Goal: Book appointment/travel/reservation

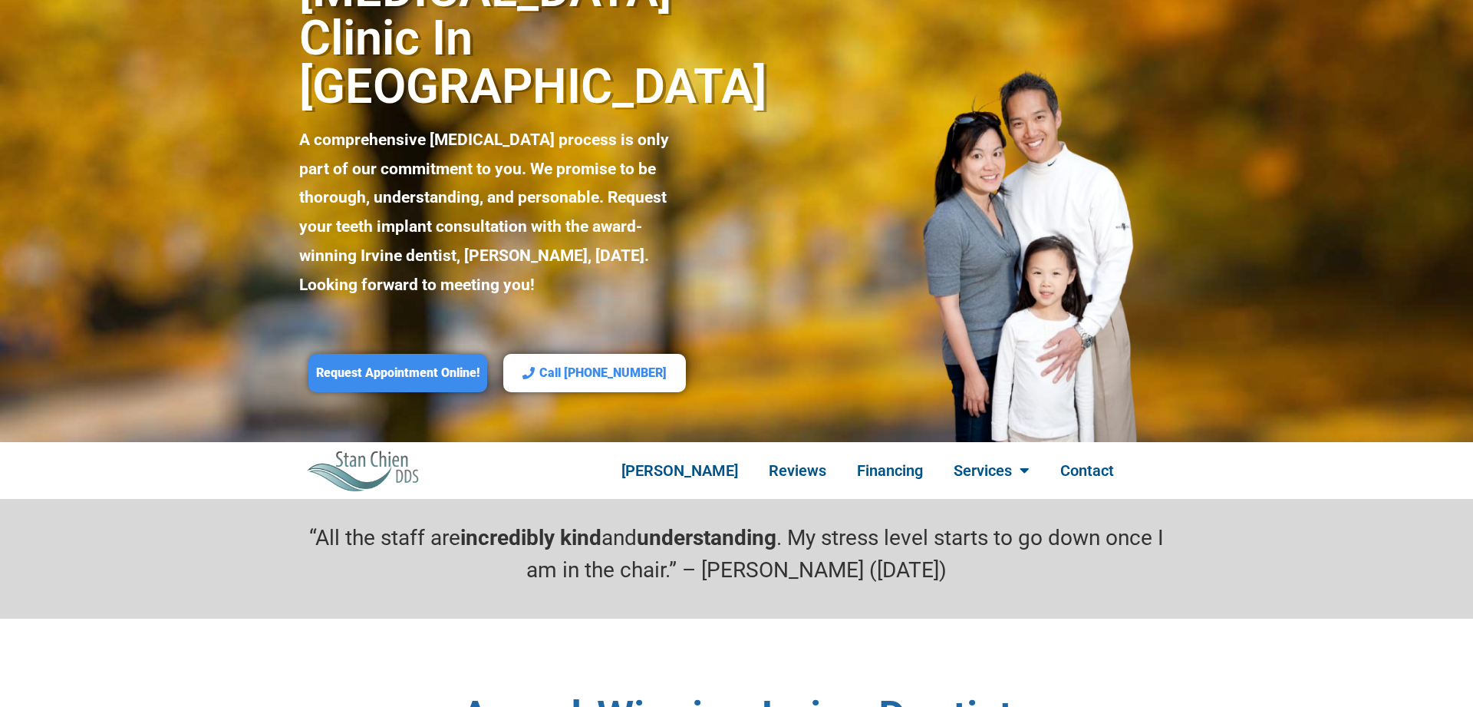
scroll to position [235, 0]
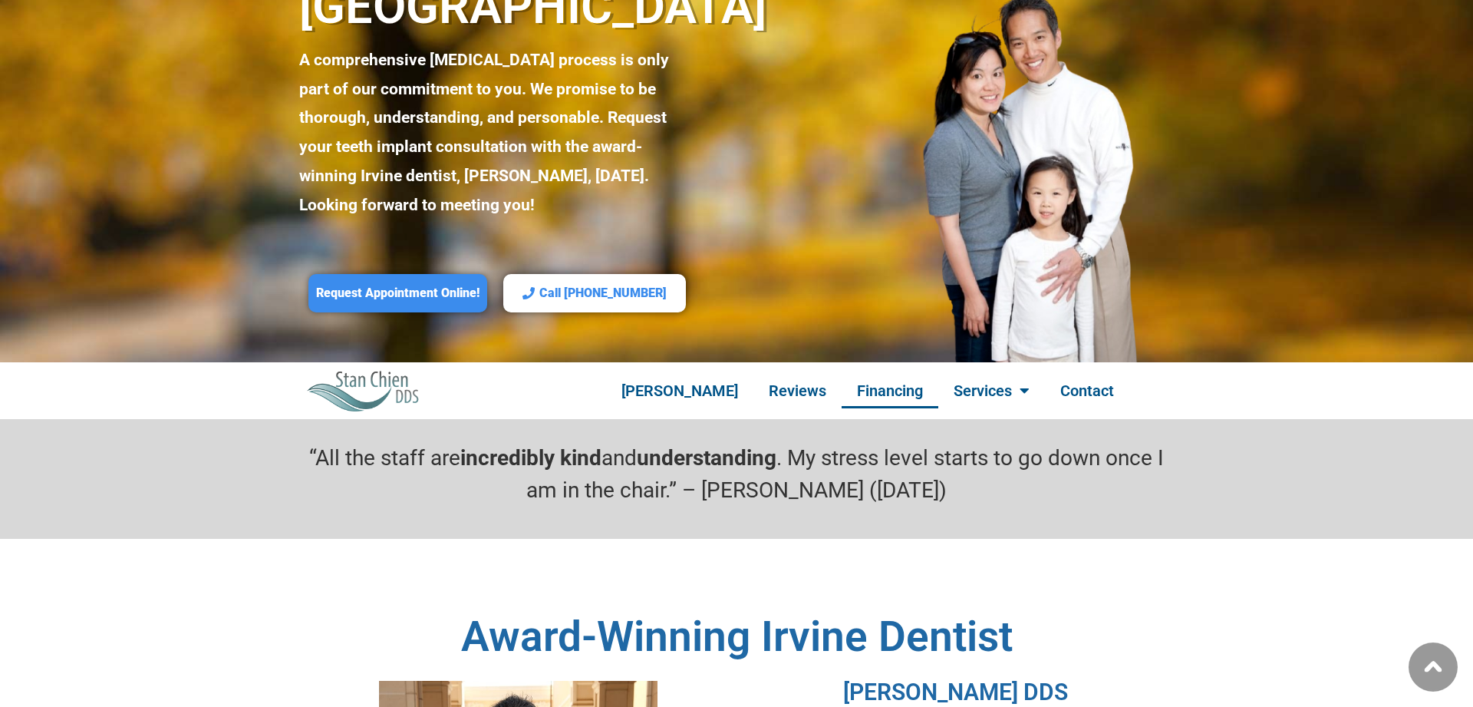
click at [876, 373] on link "Financing" at bounding box center [890, 390] width 97 height 35
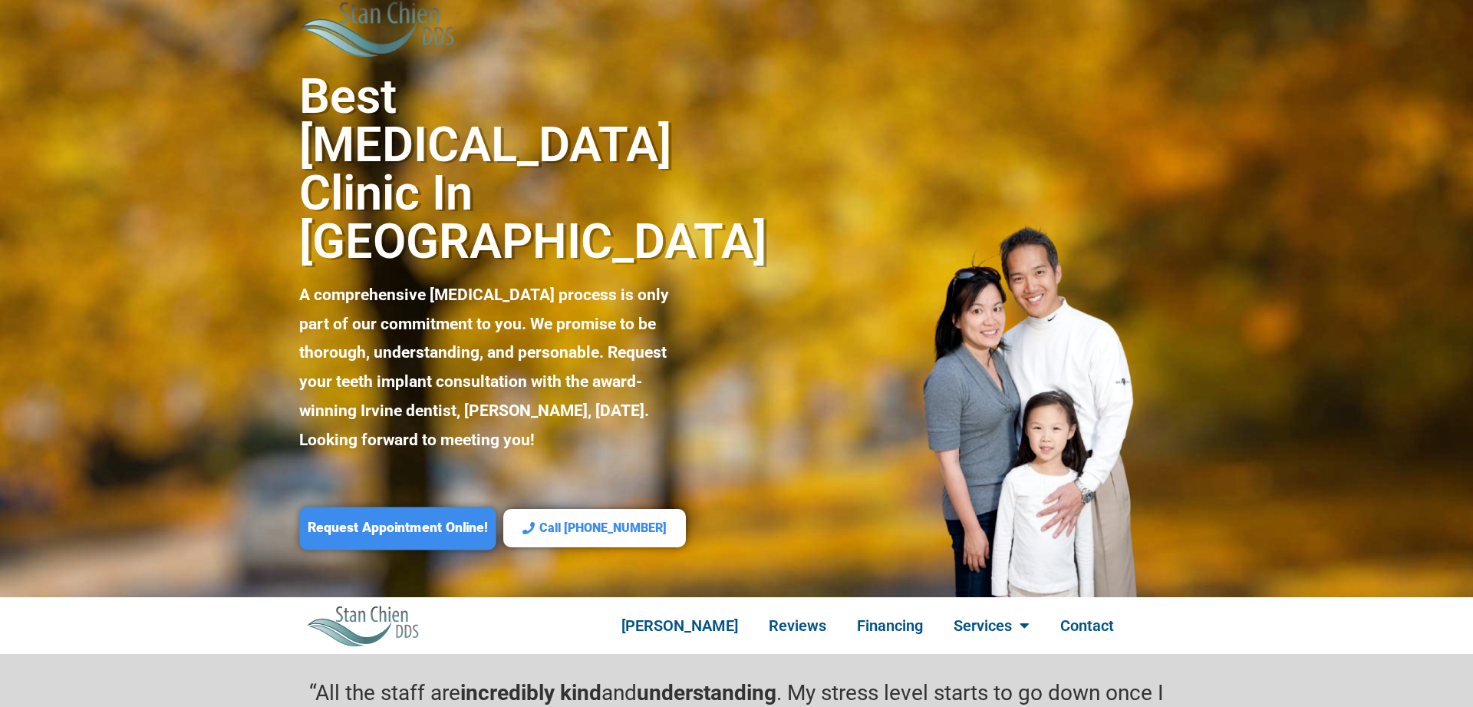
click at [411, 520] on span "Request Appointment Online!" at bounding box center [398, 529] width 180 height 18
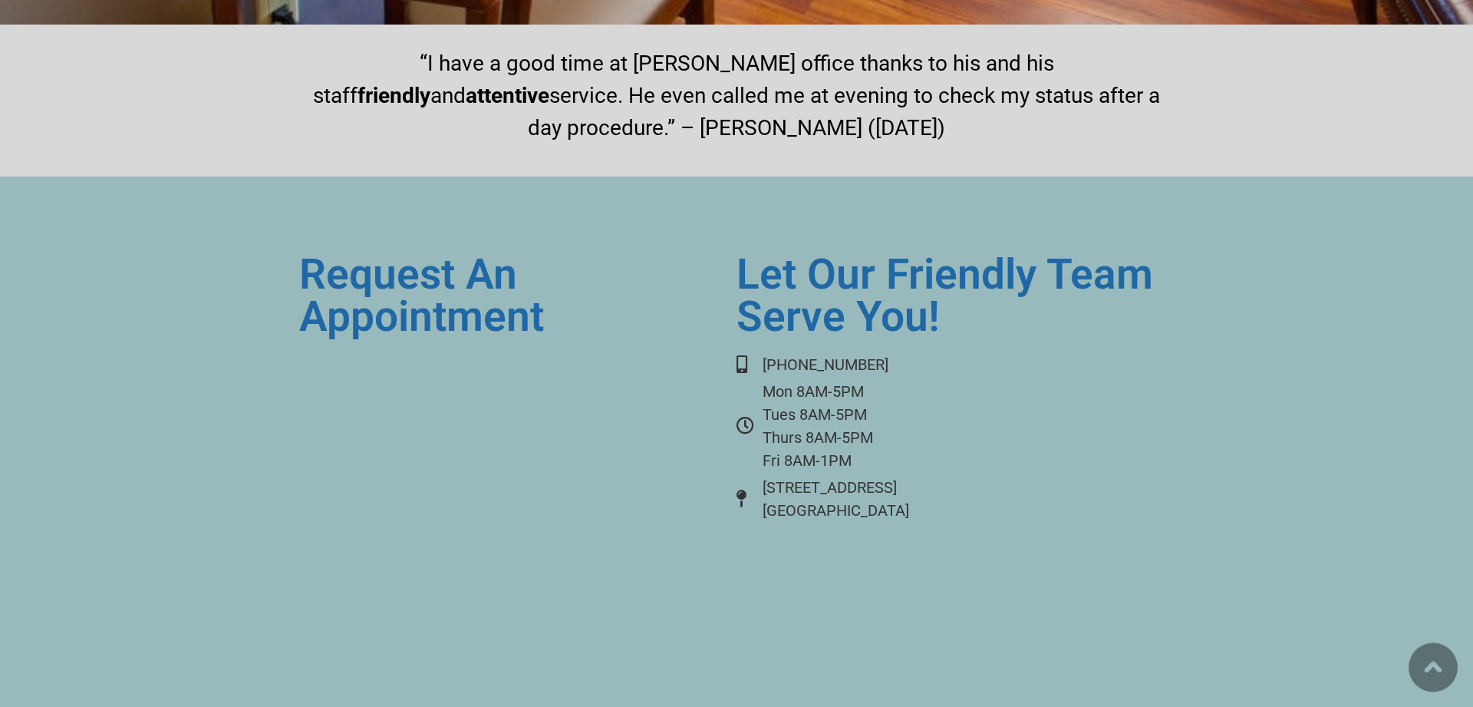
scroll to position [11680, 0]
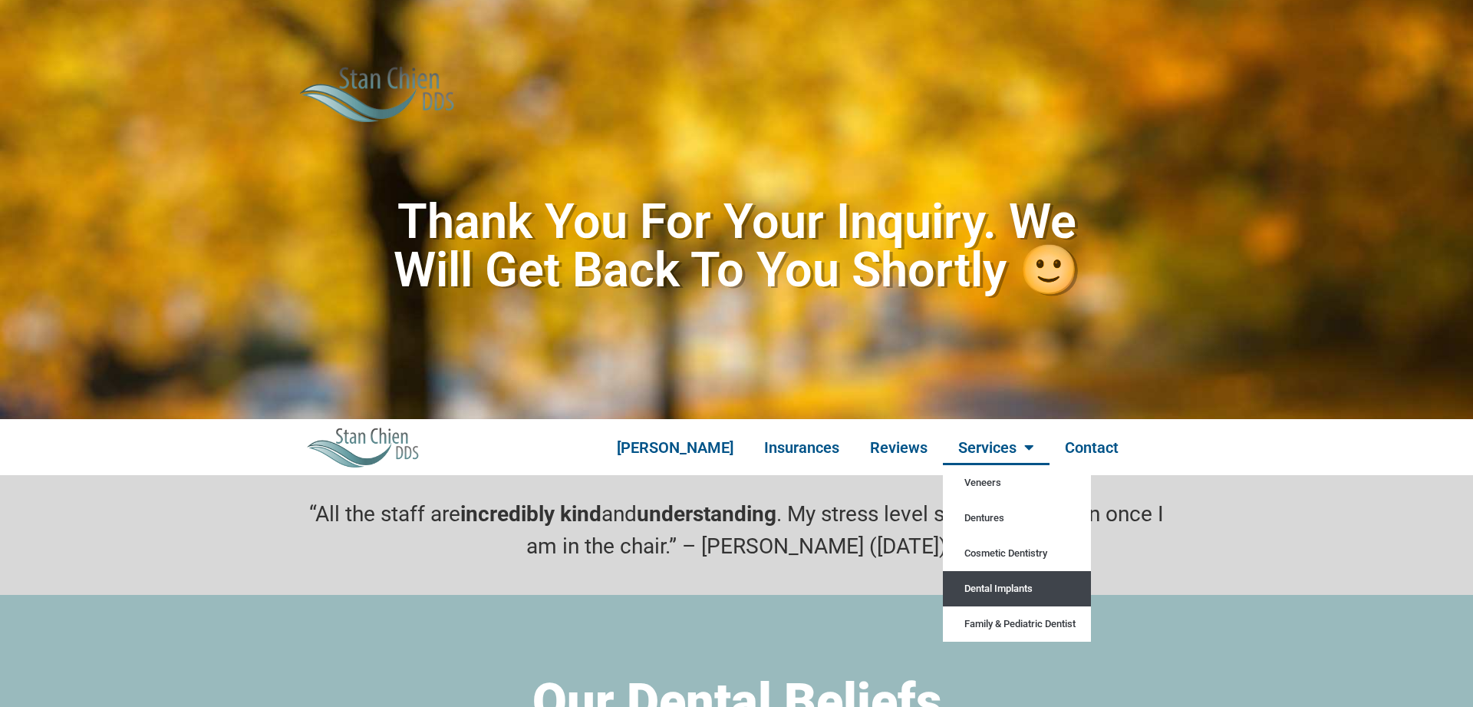
click at [994, 591] on link "Dental Implants" at bounding box center [1017, 588] width 148 height 35
